Goal: Task Accomplishment & Management: Manage account settings

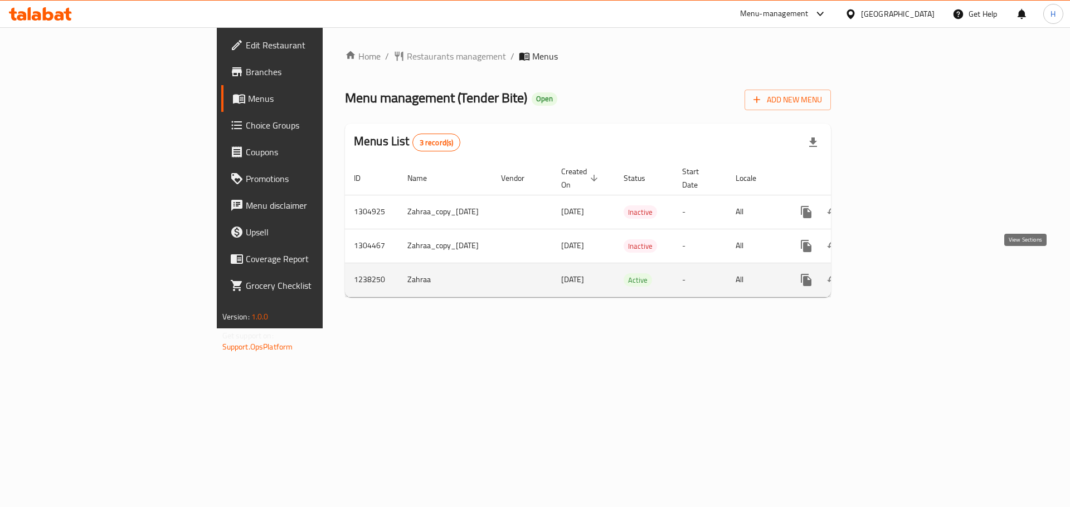
click at [893, 274] on icon "enhanced table" at bounding box center [886, 280] width 13 height 13
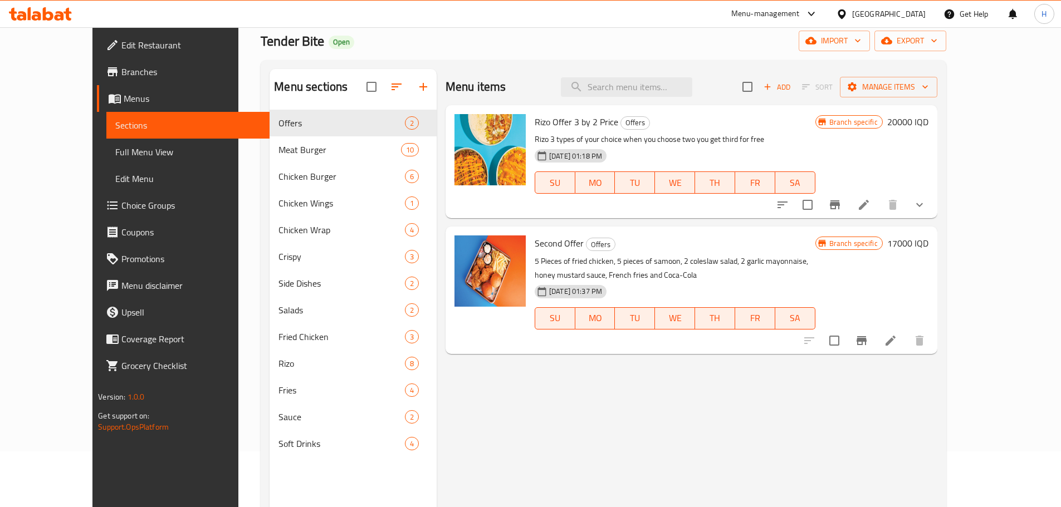
scroll to position [111, 0]
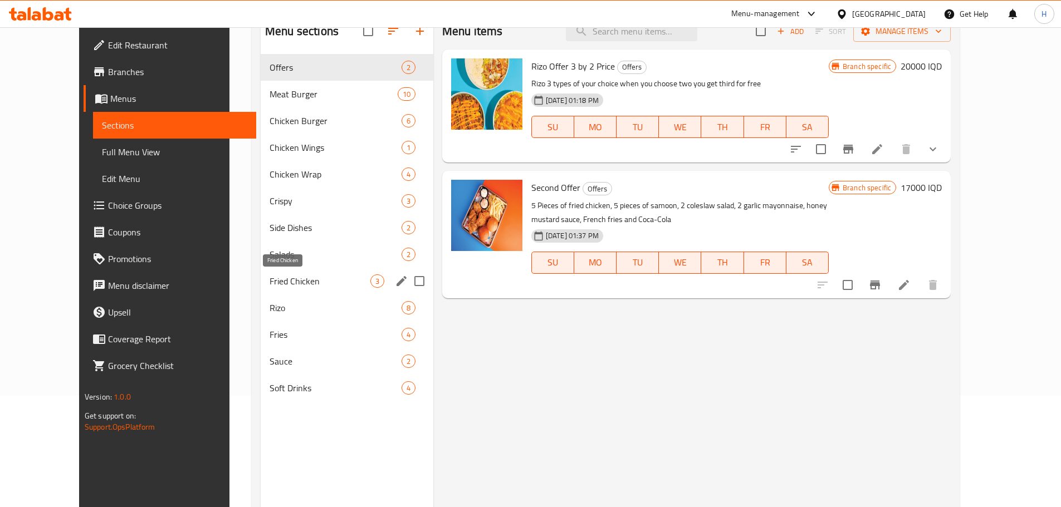
click at [277, 281] on span "Fried Chicken" at bounding box center [320, 281] width 101 height 13
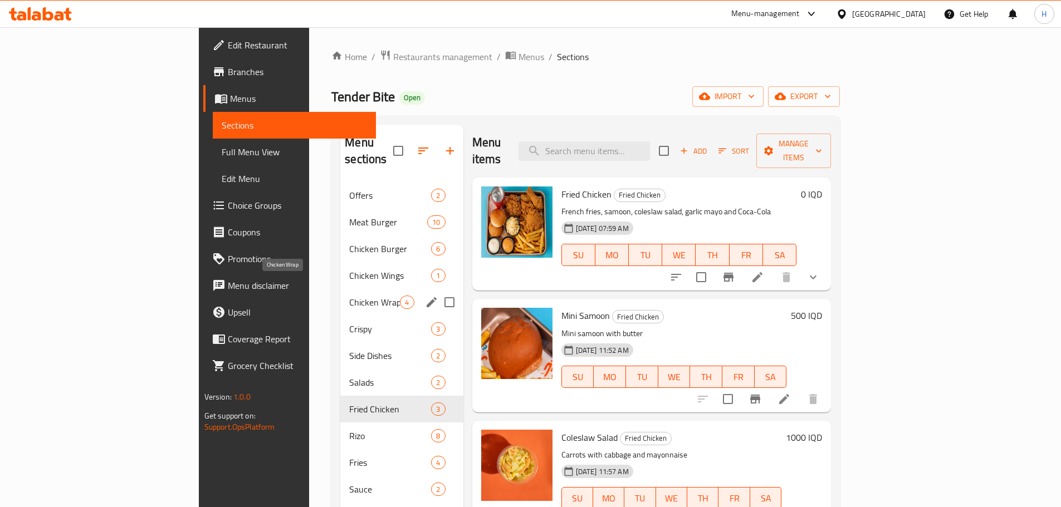
click at [349, 296] on span "Chicken Wrap" at bounding box center [374, 302] width 51 height 13
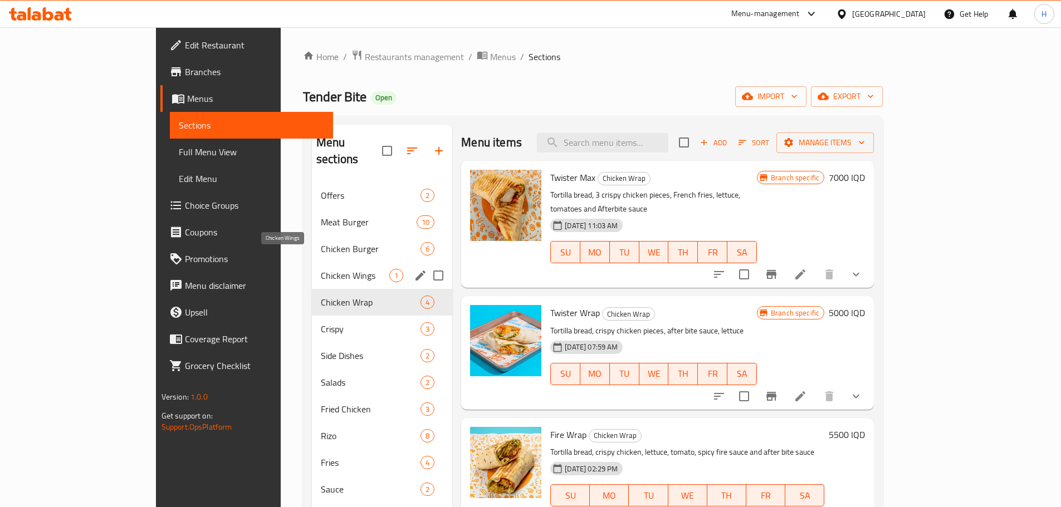
click at [321, 269] on span "Chicken Wings" at bounding box center [355, 275] width 69 height 13
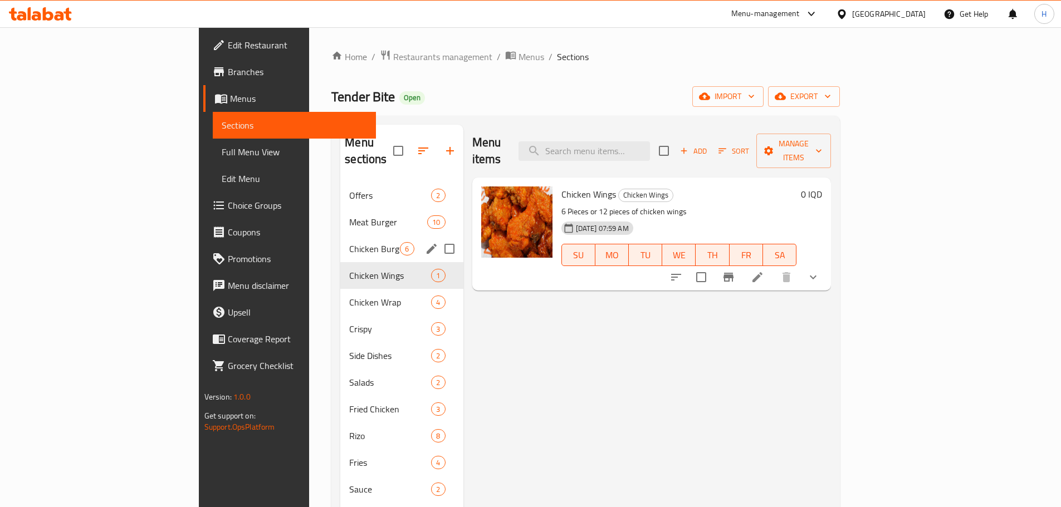
click at [340, 240] on div "Chicken Burger 6" at bounding box center [401, 249] width 123 height 27
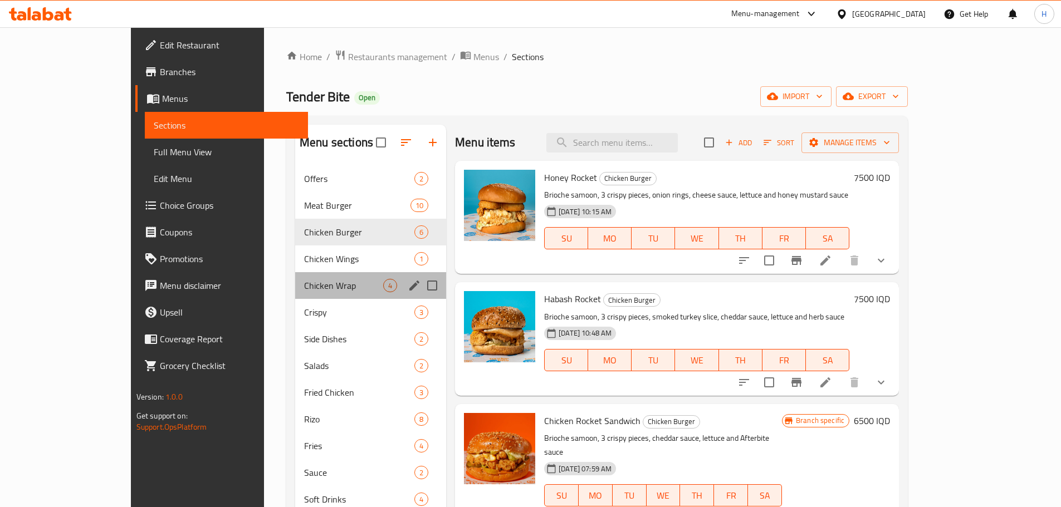
click at [301, 296] on div "Chicken Wrap 4" at bounding box center [370, 285] width 151 height 27
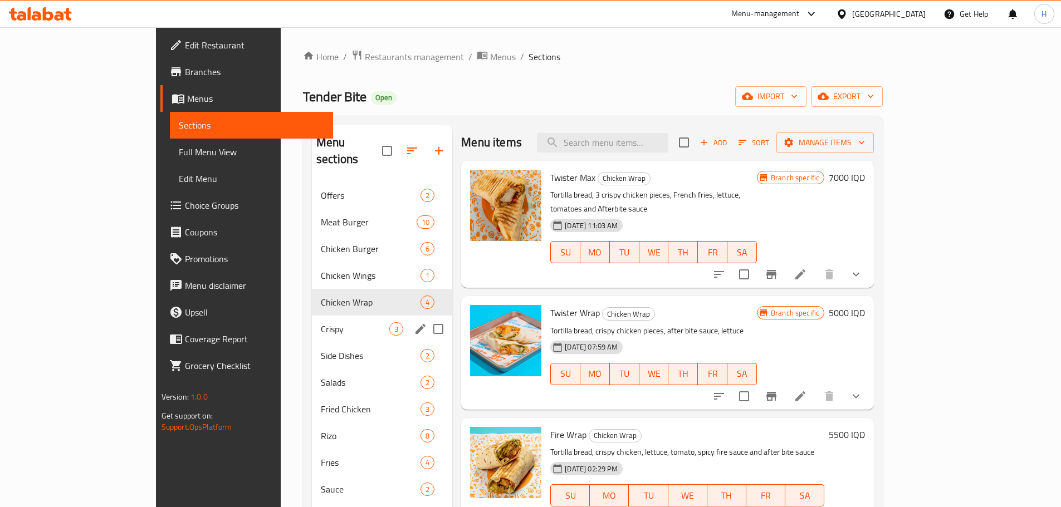
click at [312, 343] on div "Side Dishes 2" at bounding box center [382, 356] width 140 height 27
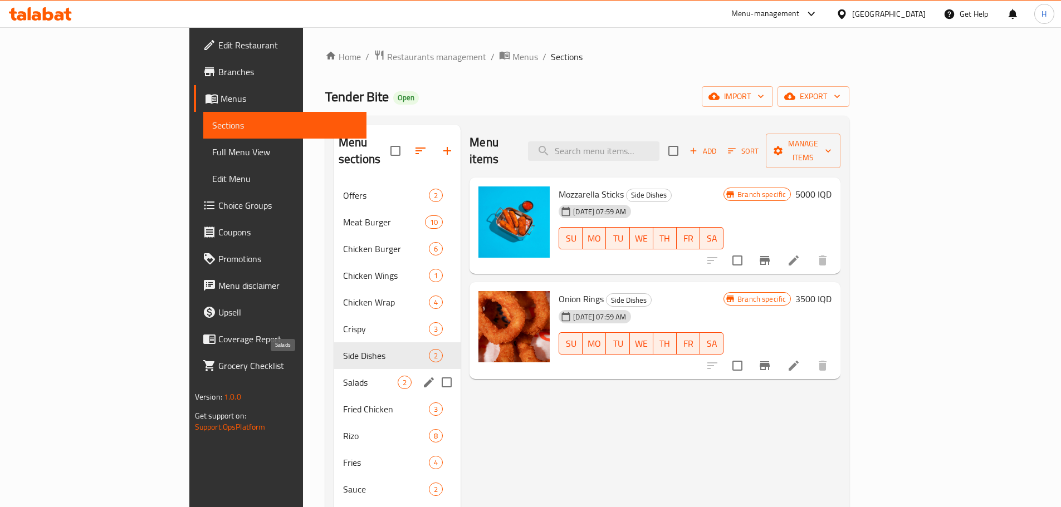
click at [343, 376] on span "Salads" at bounding box center [370, 382] width 55 height 13
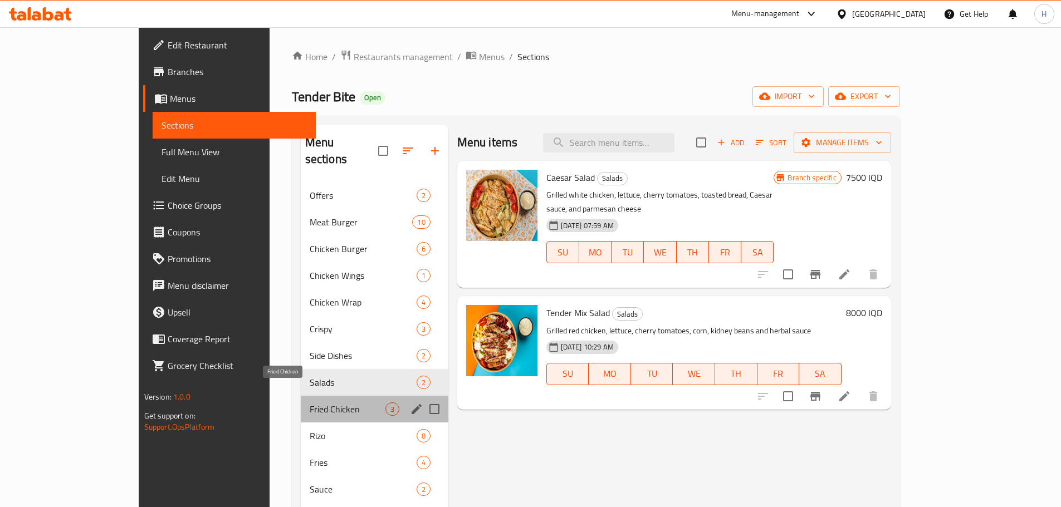
click at [310, 403] on span "Fried Chicken" at bounding box center [348, 409] width 76 height 13
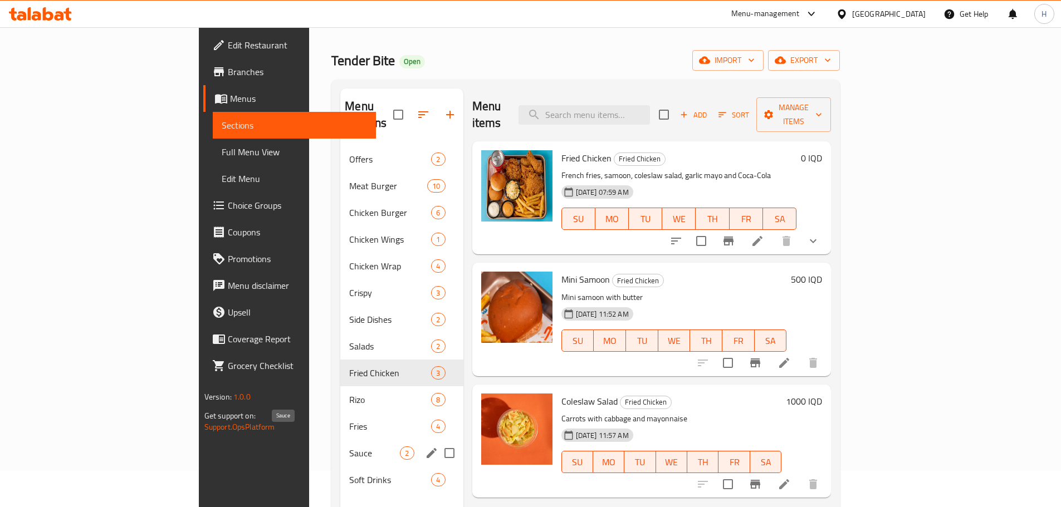
scroll to position [56, 0]
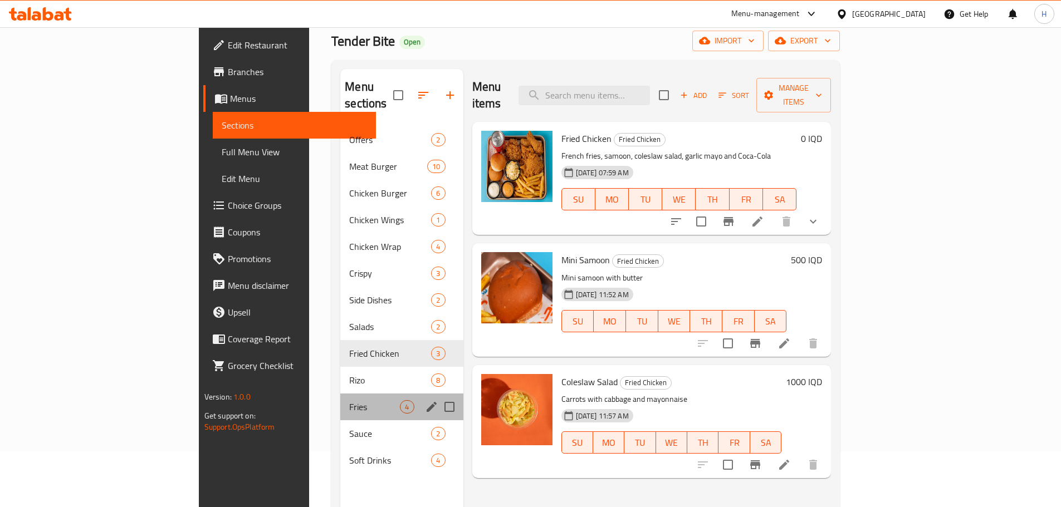
click at [340, 399] on div "Fries 4" at bounding box center [401, 407] width 123 height 27
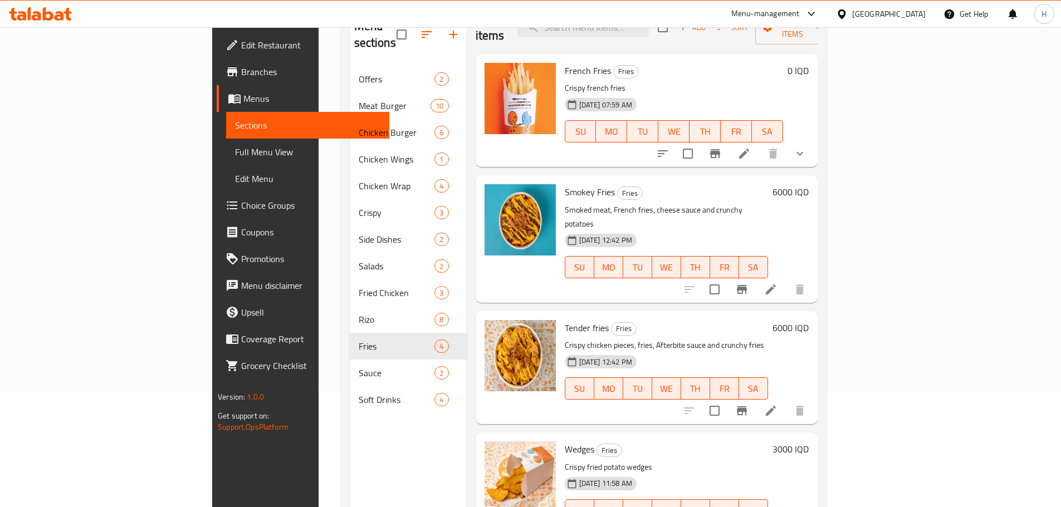
scroll to position [156, 0]
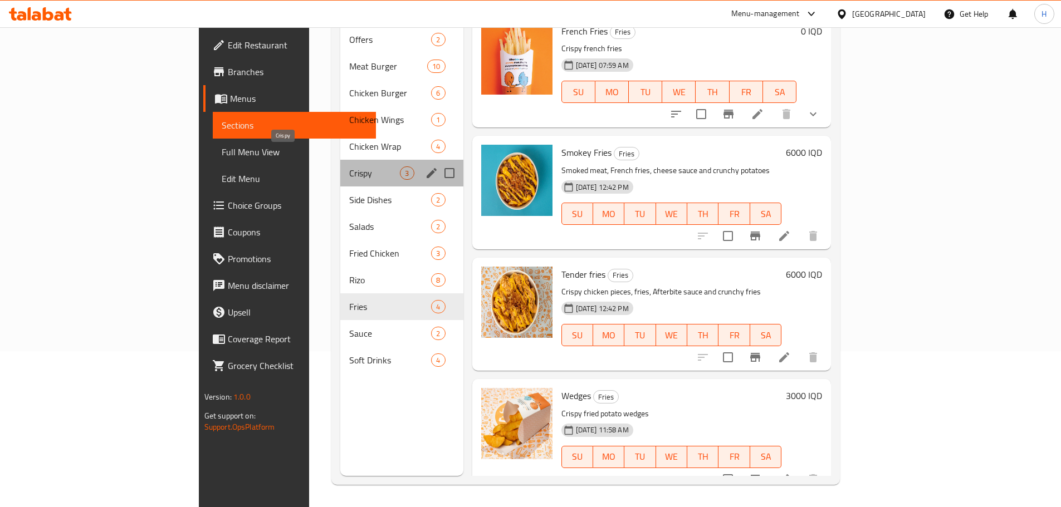
click at [349, 167] on span "Crispy" at bounding box center [374, 173] width 51 height 13
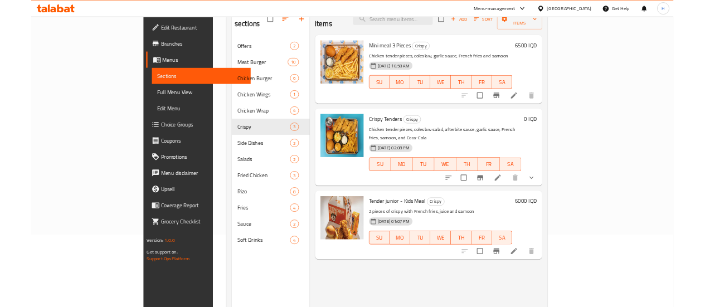
scroll to position [100, 0]
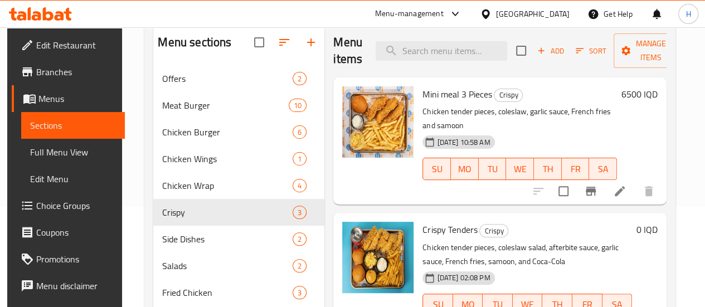
drag, startPoint x: 216, startPoint y: 50, endPoint x: 587, endPoint y: 95, distance: 374.4
click at [588, 95] on h6 "Mini meal 3 Pieces Crispy" at bounding box center [519, 94] width 194 height 16
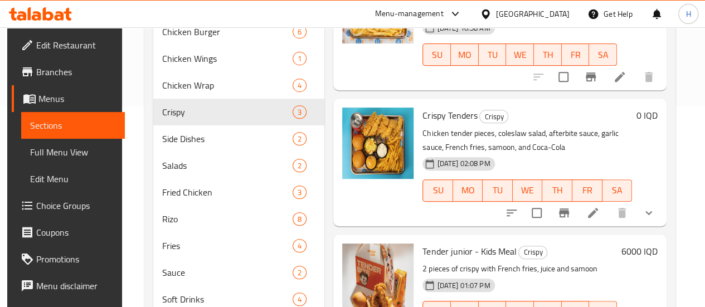
scroll to position [147, 0]
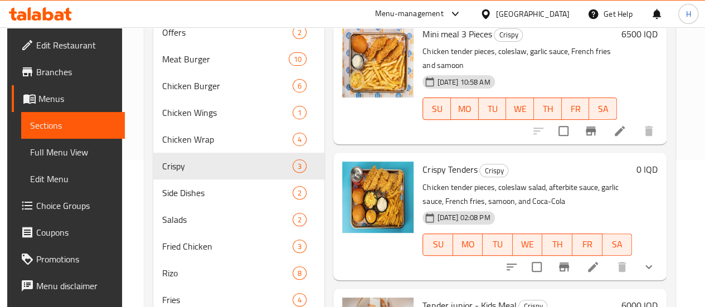
click at [23, 11] on icon at bounding box center [40, 13] width 63 height 13
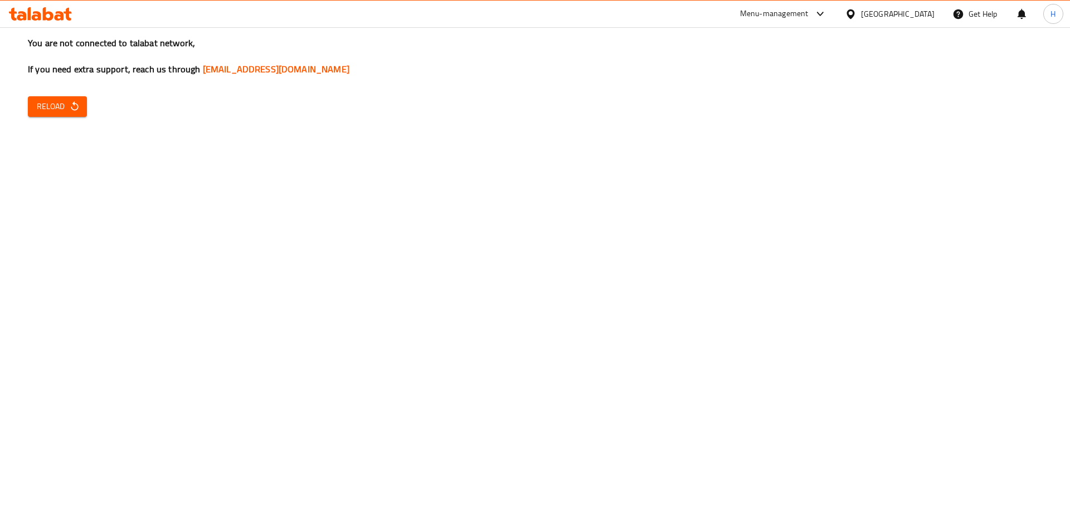
click at [38, 20] on icon at bounding box center [40, 13] width 63 height 13
